Goal: Information Seeking & Learning: Understand process/instructions

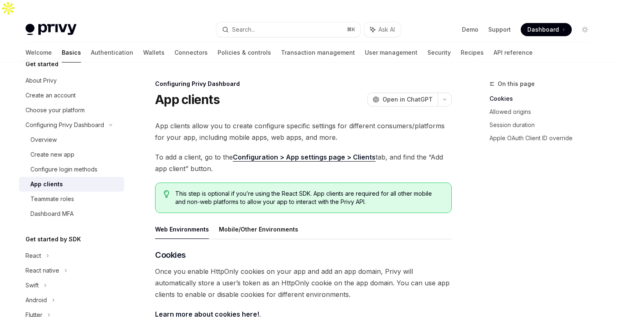
type textarea "*"
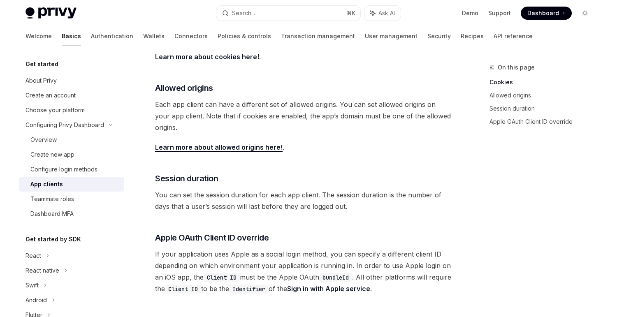
scroll to position [304, 0]
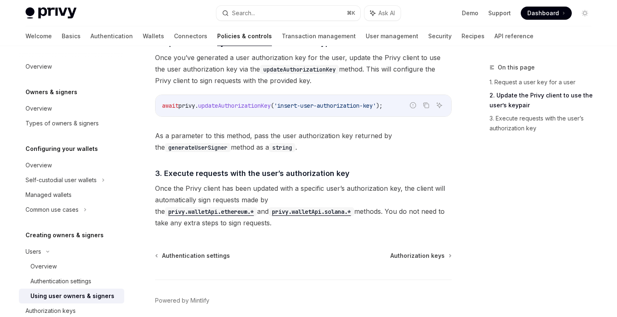
click at [318, 168] on span "3. Execute requests with the user’s authorization key" at bounding box center [252, 173] width 194 height 11
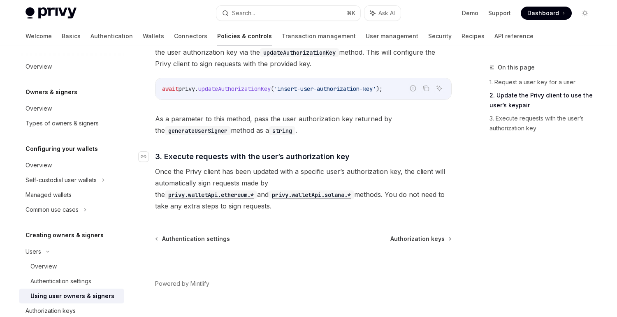
click at [203, 151] on span "3. Execute requests with the user’s authorization key" at bounding box center [252, 156] width 194 height 11
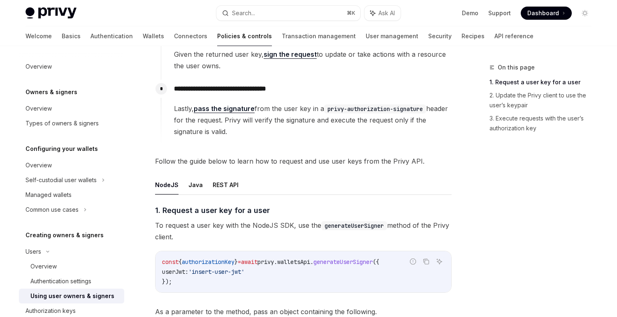
scroll to position [240, 0]
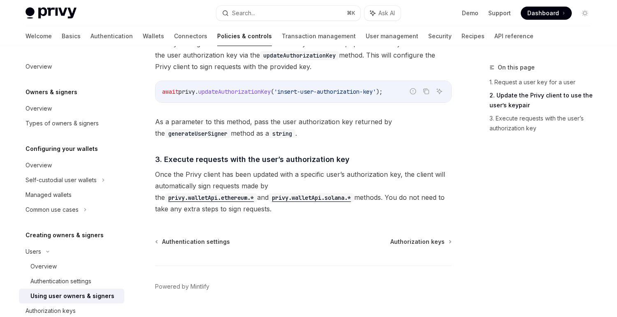
click at [168, 129] on code "generateUserSigner" at bounding box center [198, 133] width 66 height 9
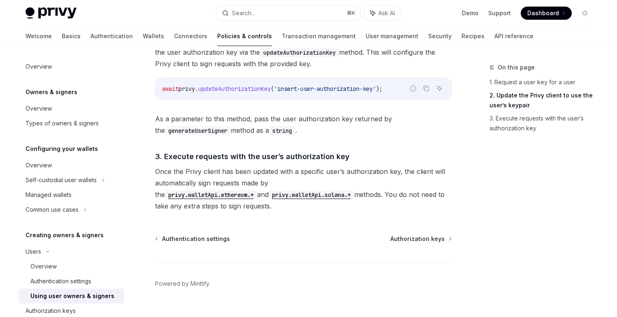
scroll to position [106, 0]
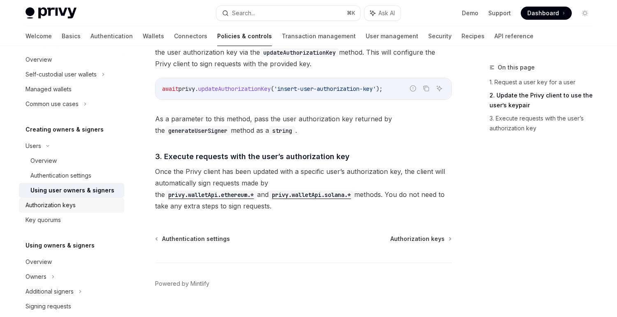
click at [60, 199] on link "Authorization keys" at bounding box center [71, 205] width 105 height 15
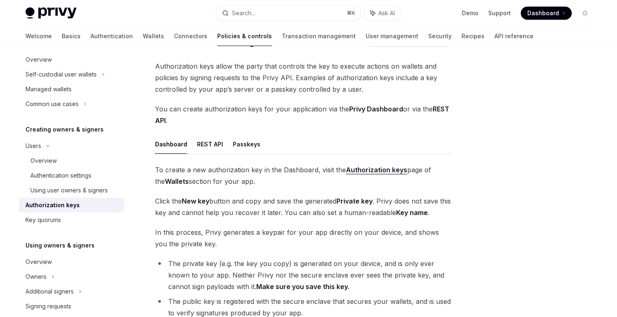
scroll to position [53, 0]
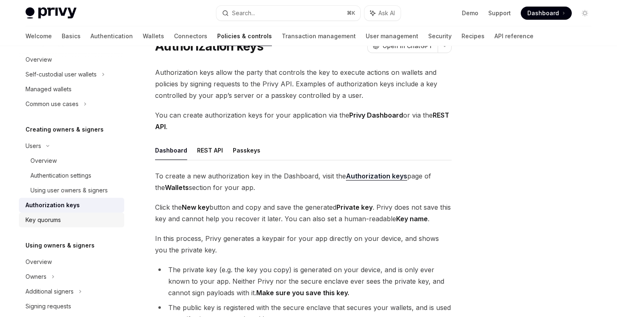
click at [66, 217] on div "Key quorums" at bounding box center [72, 220] width 94 height 10
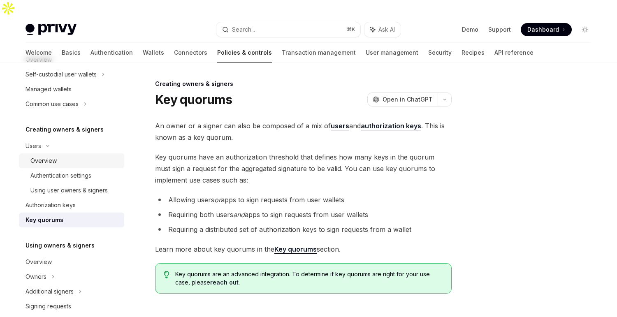
click at [63, 159] on div "Overview" at bounding box center [74, 161] width 89 height 10
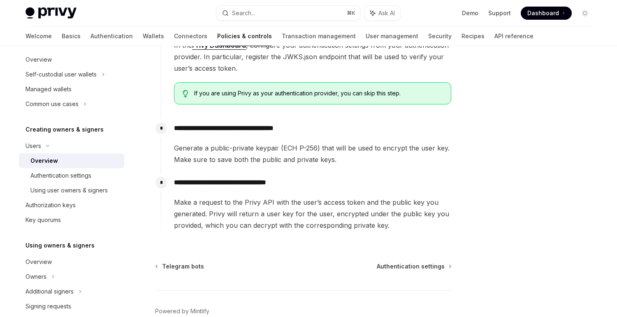
scroll to position [338, 0]
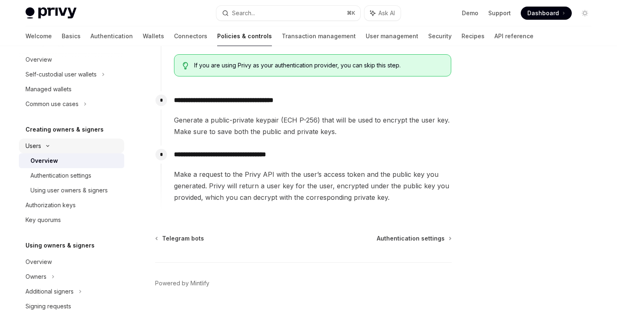
click at [74, 147] on div "Users" at bounding box center [71, 146] width 105 height 15
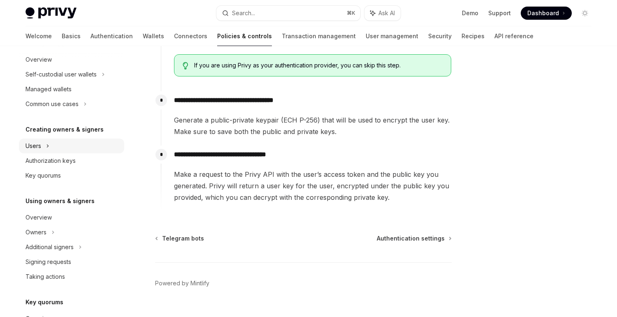
click at [73, 148] on div "Users" at bounding box center [71, 146] width 105 height 15
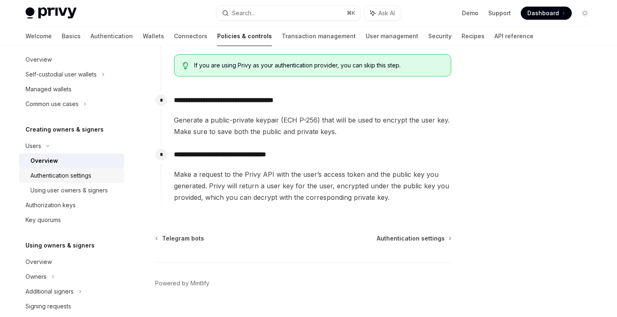
click at [67, 176] on div "Authentication settings" at bounding box center [60, 176] width 61 height 10
type textarea "*"
